Goal: Information Seeking & Learning: Learn about a topic

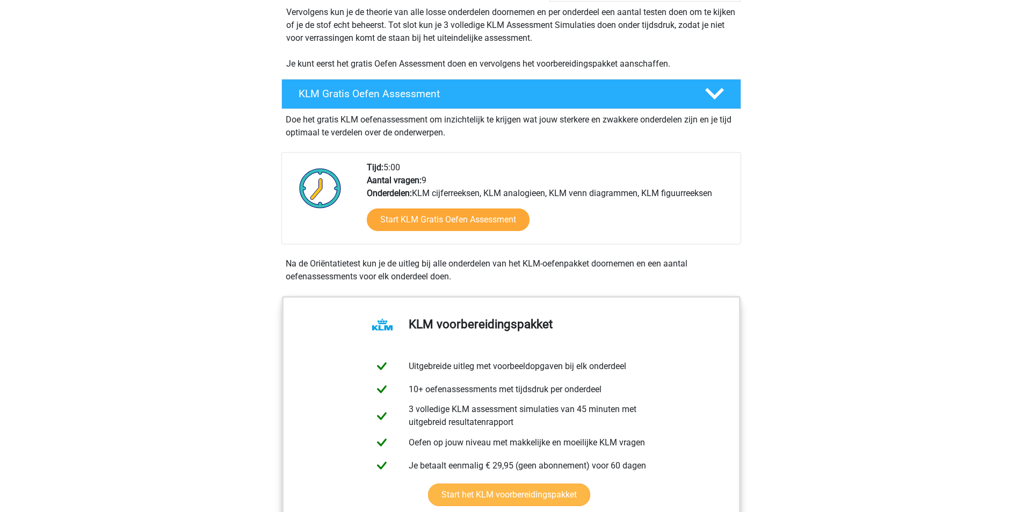
scroll to position [215, 0]
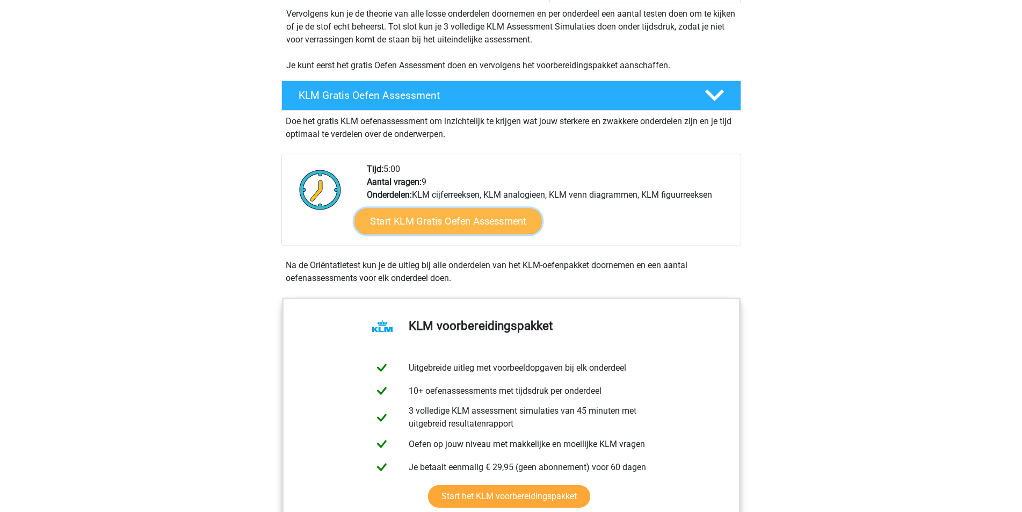
click at [438, 216] on link "Start KLM Gratis Oefen Assessment" at bounding box center [448, 221] width 187 height 26
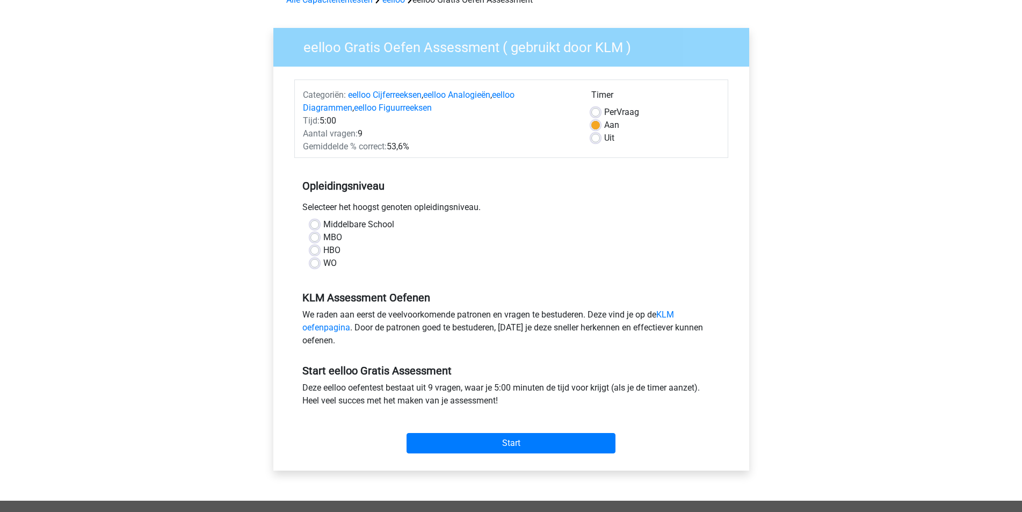
scroll to position [161, 0]
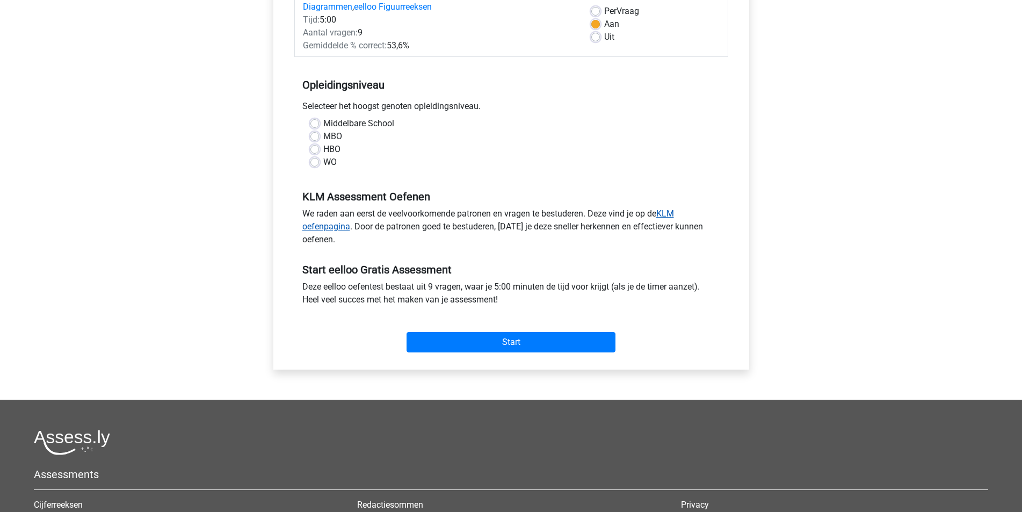
click at [666, 212] on link "KLM oefenpagina" at bounding box center [488, 219] width 372 height 23
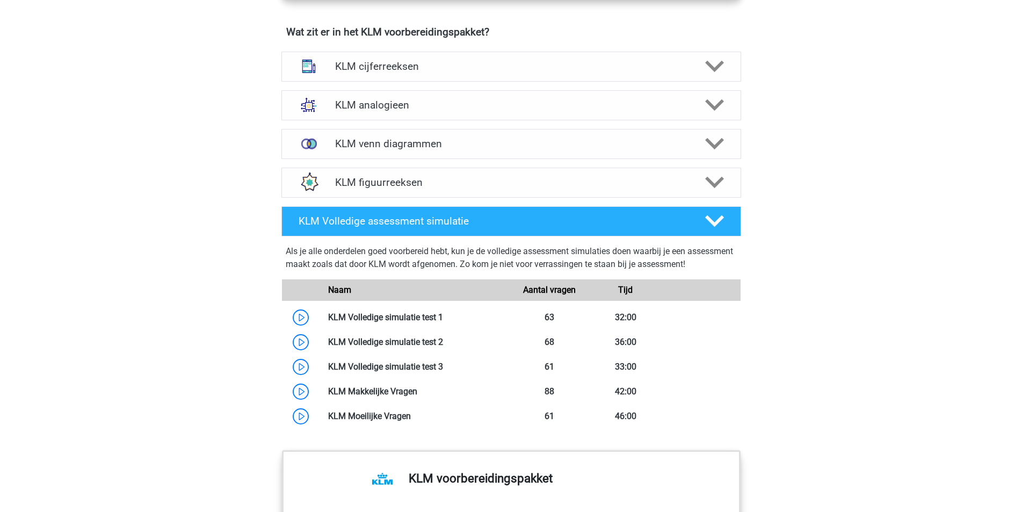
scroll to position [591, 0]
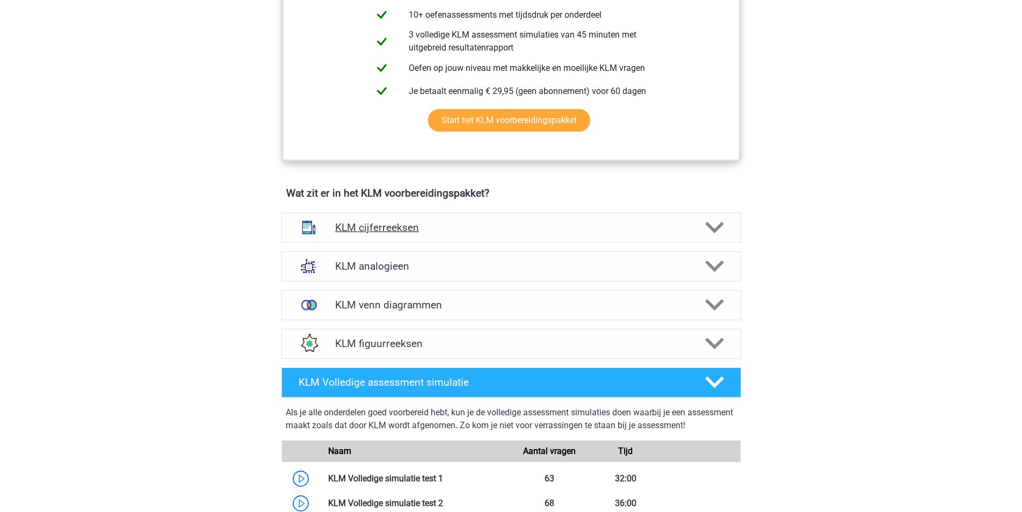
click at [718, 226] on icon at bounding box center [714, 227] width 19 height 19
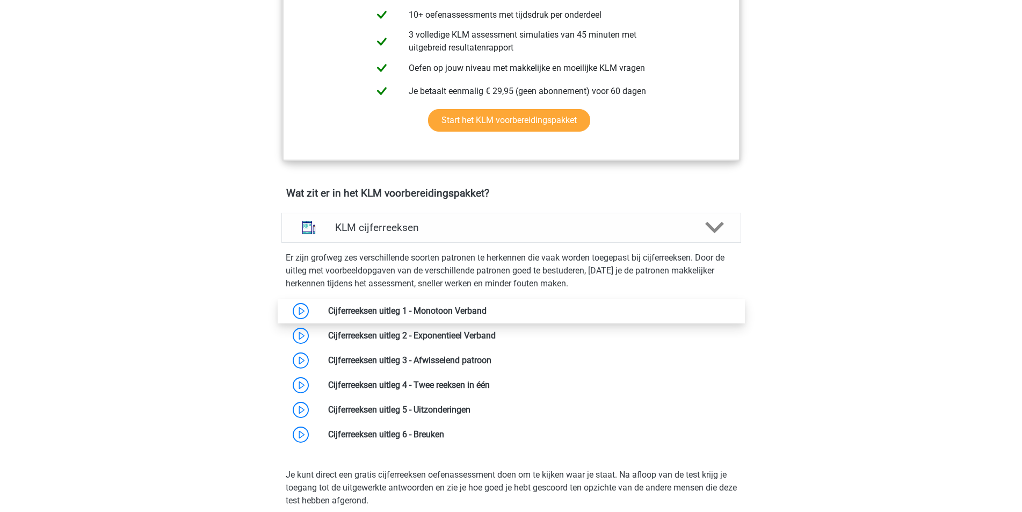
click at [487, 306] on link at bounding box center [487, 311] width 0 height 10
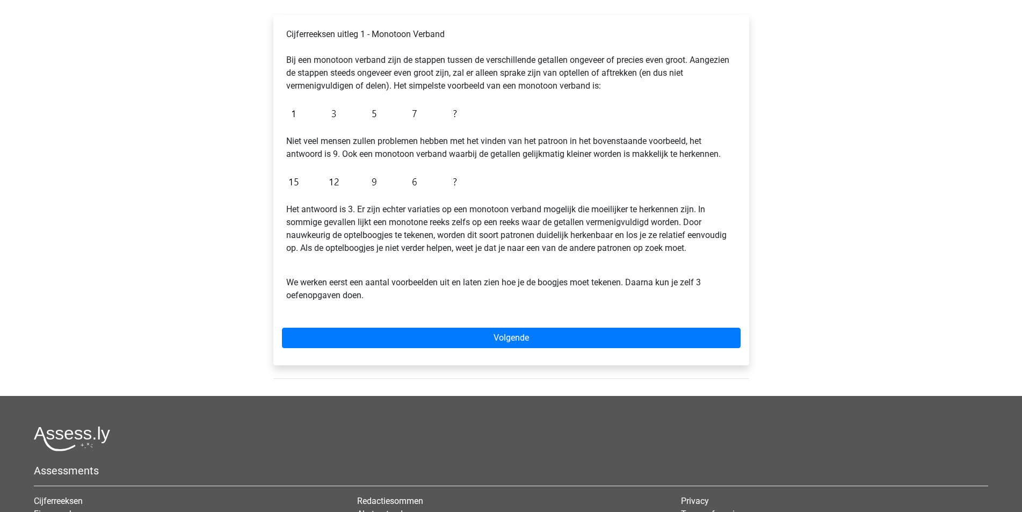
scroll to position [215, 0]
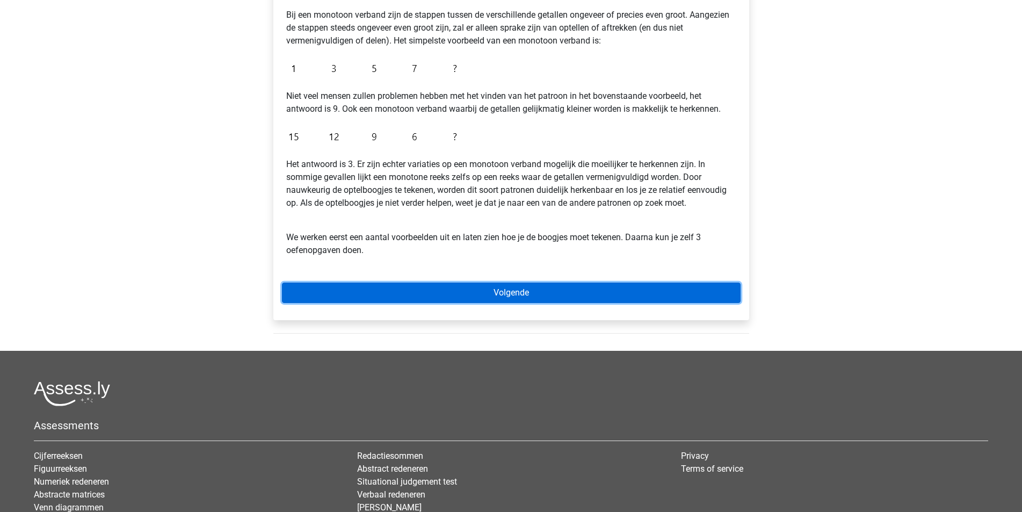
click at [455, 288] on link "Volgende" at bounding box center [511, 293] width 459 height 20
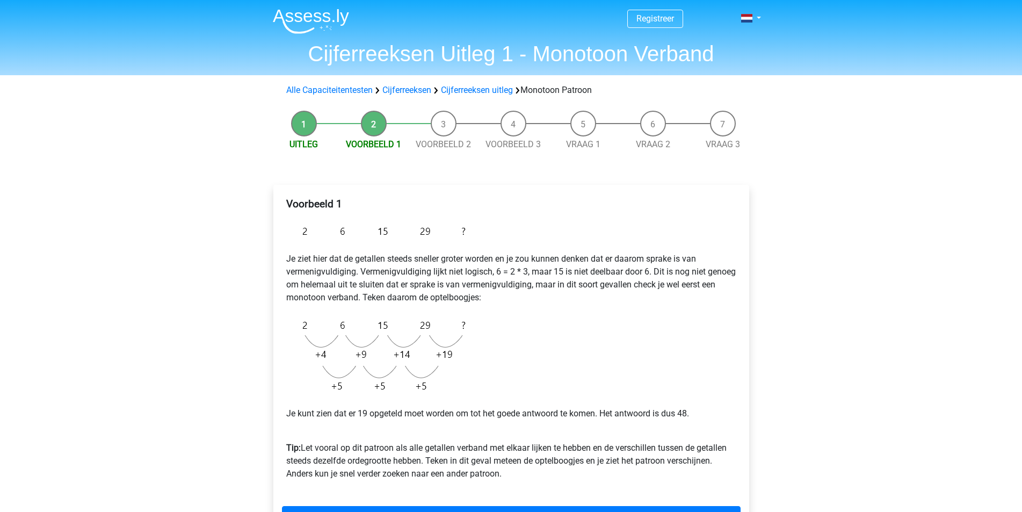
scroll to position [107, 0]
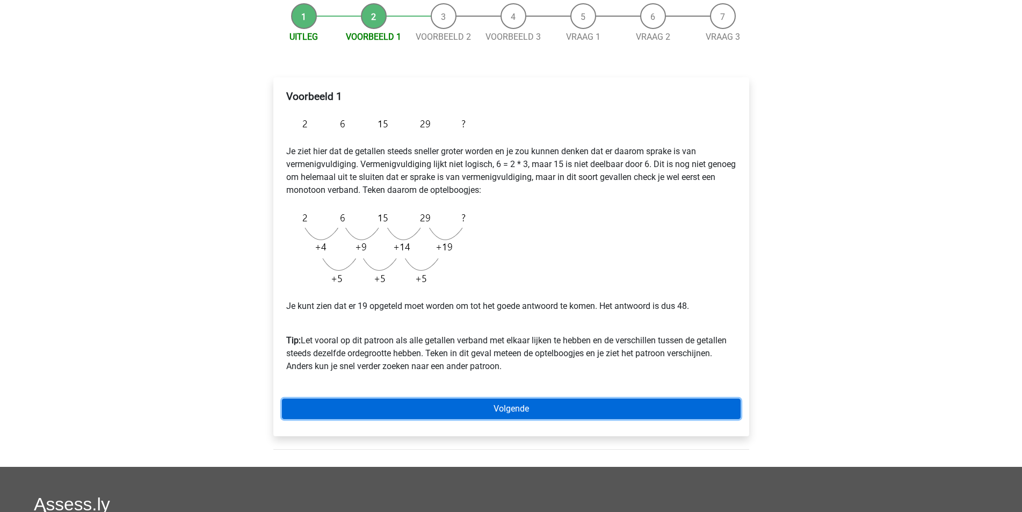
click at [517, 413] on link "Volgende" at bounding box center [511, 409] width 459 height 20
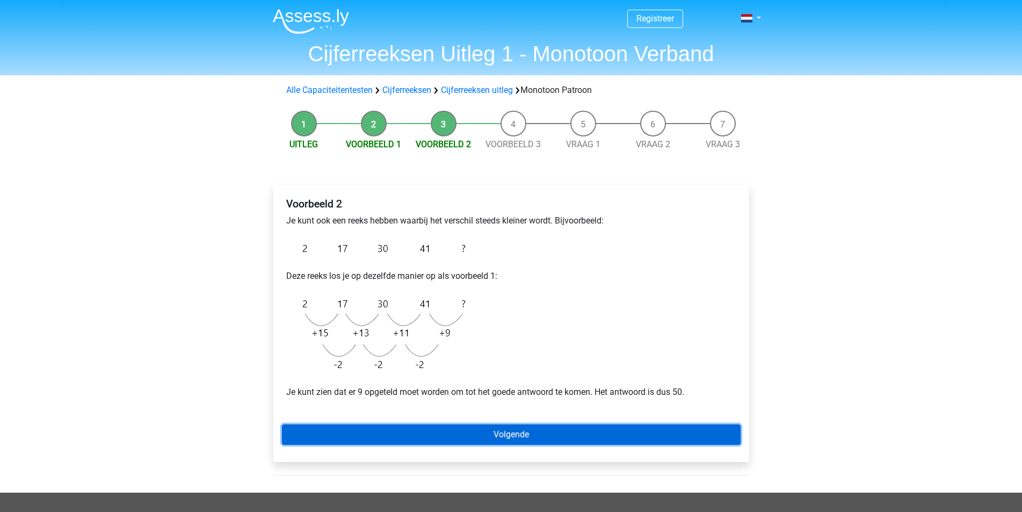
click at [500, 444] on link "Volgende" at bounding box center [511, 434] width 459 height 20
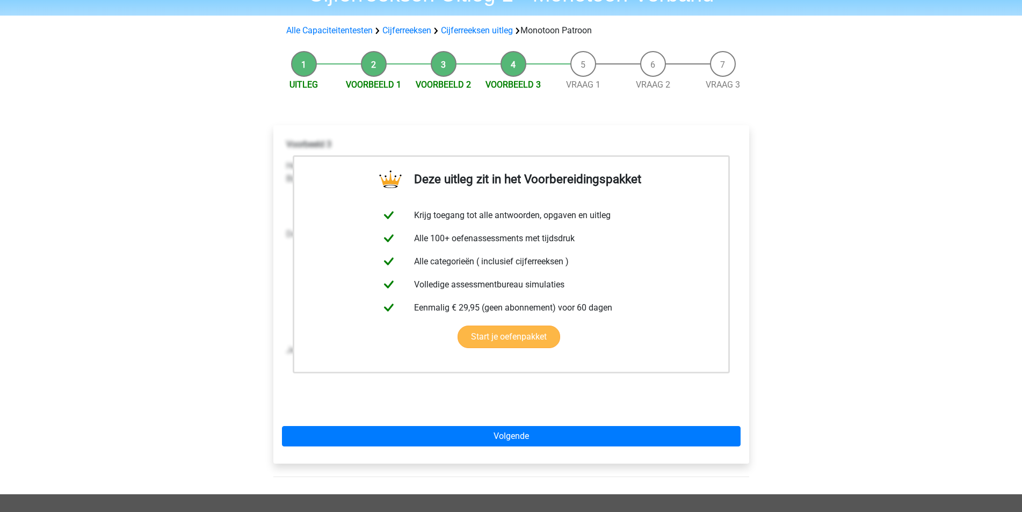
scroll to position [215, 0]
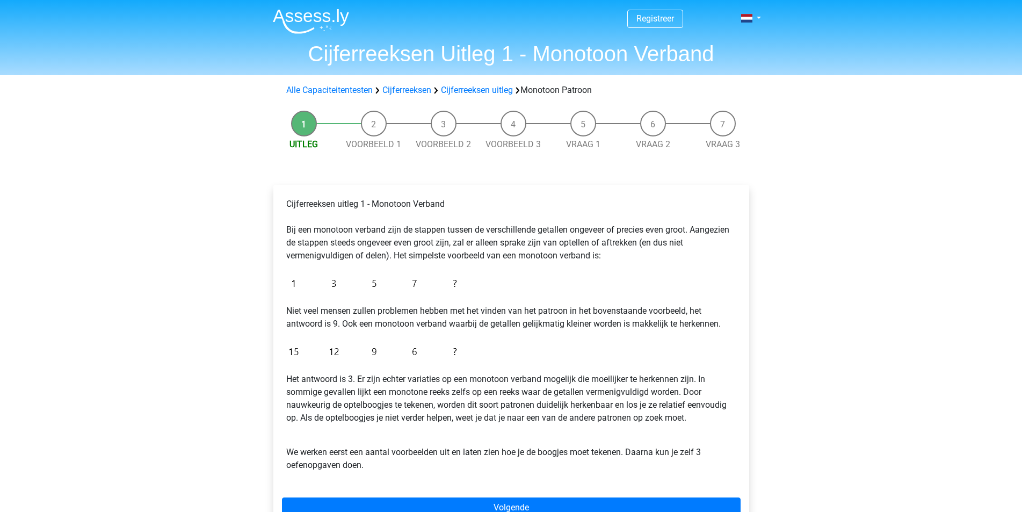
scroll to position [215, 0]
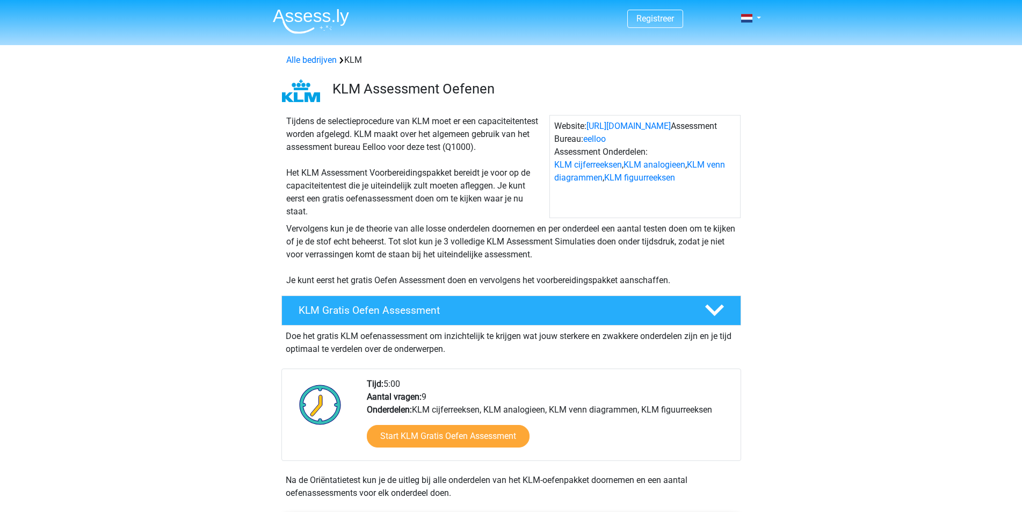
scroll to position [591, 0]
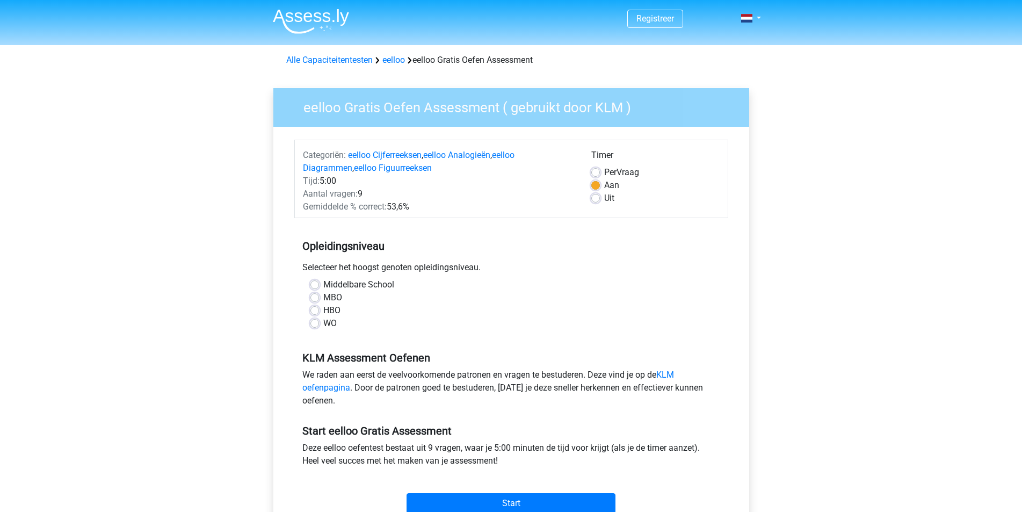
scroll to position [161, 0]
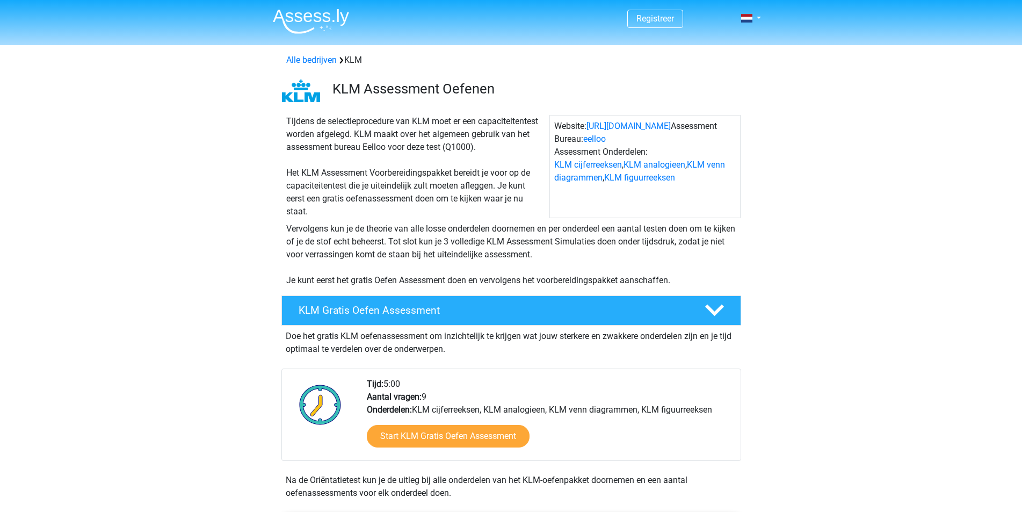
scroll to position [215, 0]
